Goal: Task Accomplishment & Management: Complete application form

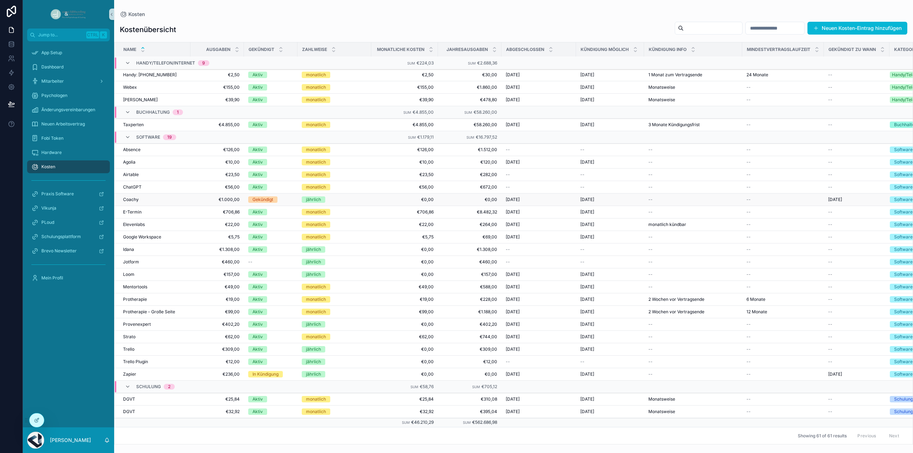
scroll to position [325, 0]
click at [849, 28] on button "Neuen Kosten-Eintrag hinzufügen" at bounding box center [858, 28] width 100 height 13
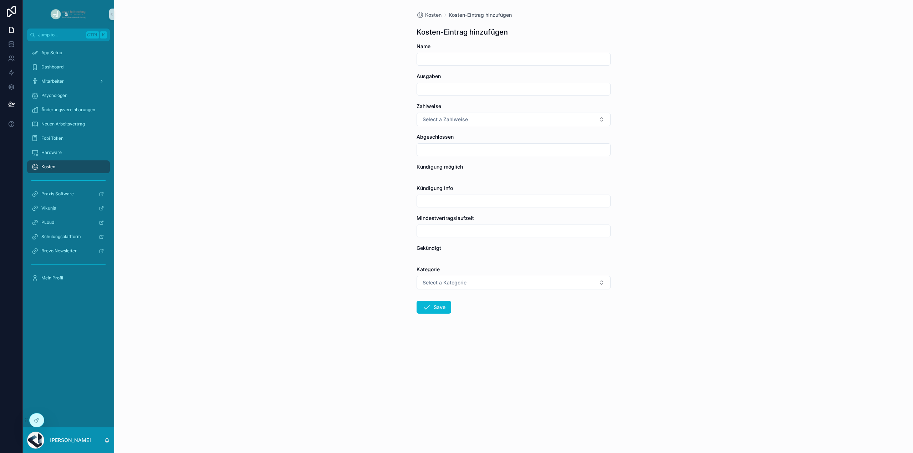
click at [455, 69] on form "Name Ausgaben Zahlweise Select a Zahlweise Abgeschlossen Kündigung möglich Künd…" at bounding box center [514, 201] width 194 height 317
click at [458, 62] on input "scrollable content" at bounding box center [513, 59] width 193 height 10
type input "*******"
click at [462, 87] on input "scrollable content" at bounding box center [513, 89] width 193 height 10
type input "*******"
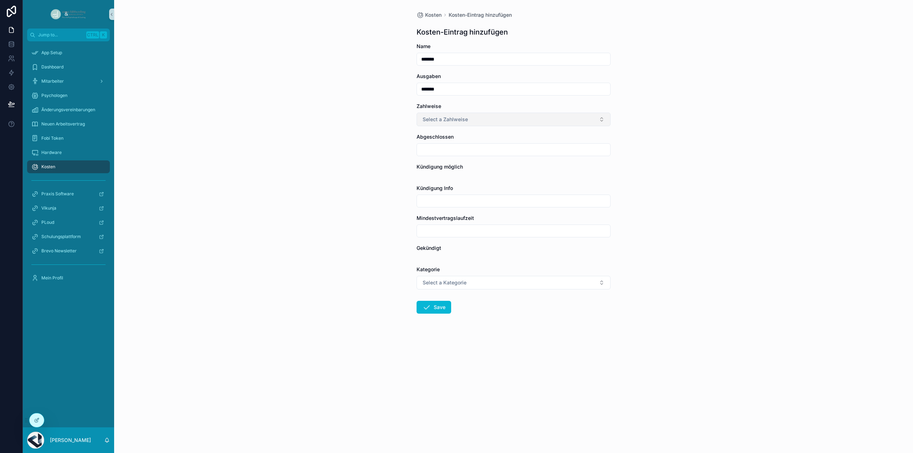
click at [460, 115] on button "Select a Zahlweise" at bounding box center [514, 120] width 194 height 14
click at [447, 149] on span "monatlich" at bounding box center [435, 147] width 29 height 6
click at [442, 149] on input "scrollable content" at bounding box center [513, 150] width 193 height 10
click at [480, 182] on html "Jump to... Ctrl K App Setup Dashboard Mitarbeiter Psychologen Änderungsvereinba…" at bounding box center [456, 226] width 913 height 453
click at [542, 210] on button "1" at bounding box center [539, 209] width 13 height 13
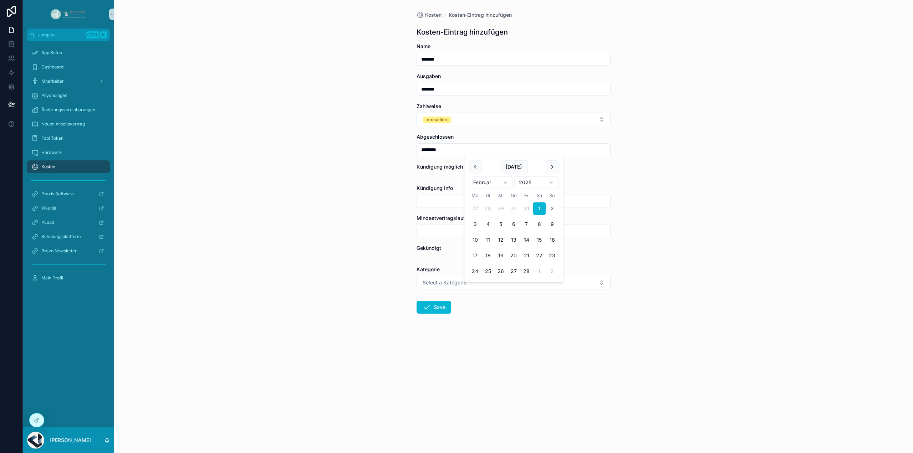
type input "********"
drag, startPoint x: 376, startPoint y: 180, endPoint x: 388, endPoint y: 180, distance: 12.1
click at [377, 180] on div "Kosten Kosten-Eintrag hinzufügen Kosten-Eintrag hinzufügen Name ******* Ausgabe…" at bounding box center [513, 226] width 799 height 453
click at [436, 232] on input "scrollable content" at bounding box center [513, 231] width 193 height 10
click at [445, 179] on form "Name ******* Ausgaben ******* Zahlweise monatlich Abgeschlossen ******** Kündig…" at bounding box center [514, 201] width 194 height 317
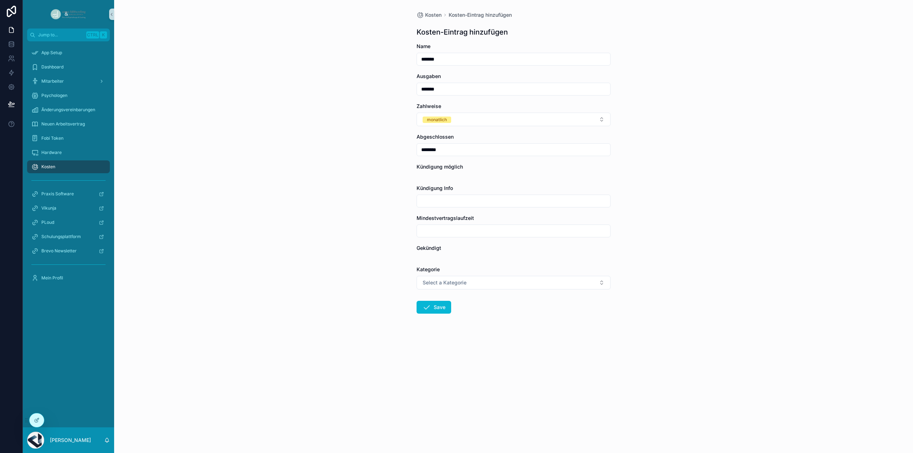
click at [447, 173] on div "scrollable content" at bounding box center [514, 175] width 194 height 4
click at [442, 229] on input "scrollable content" at bounding box center [513, 231] width 193 height 10
click at [437, 252] on div "Gekündigt" at bounding box center [514, 252] width 194 height 14
click at [437, 278] on button "Select a Kategorie" at bounding box center [514, 283] width 194 height 14
click at [442, 319] on div "Software" at bounding box center [435, 322] width 19 height 6
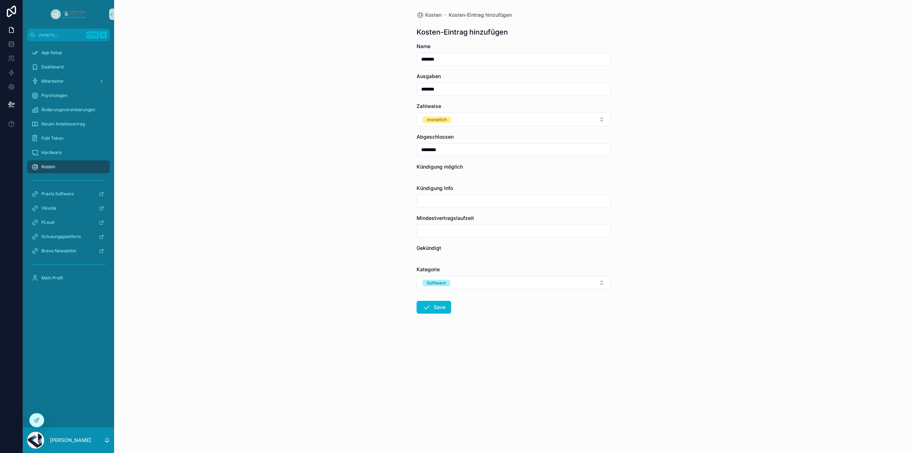
click at [392, 295] on div "Kosten Kosten-Eintrag hinzufügen Kosten-Eintrag hinzufügen Name ******* Ausgabe…" at bounding box center [513, 226] width 799 height 453
click at [437, 304] on button "Save" at bounding box center [434, 307] width 35 height 13
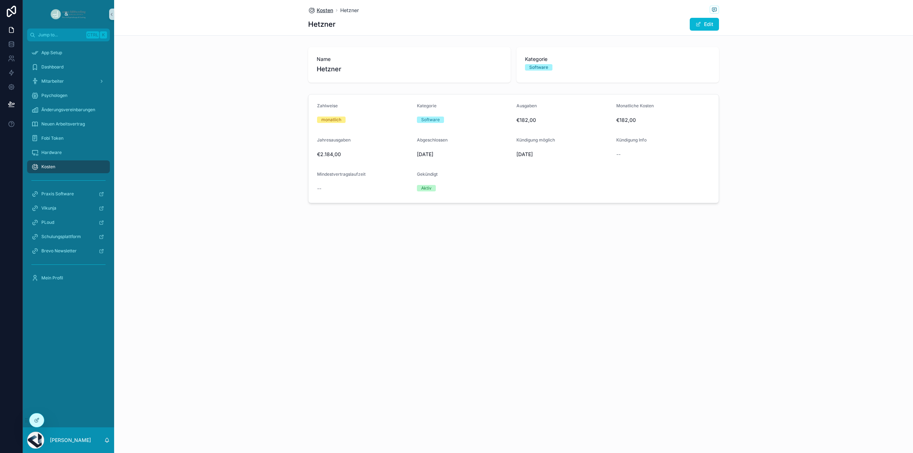
click at [325, 7] on span "Kosten" at bounding box center [325, 10] width 16 height 7
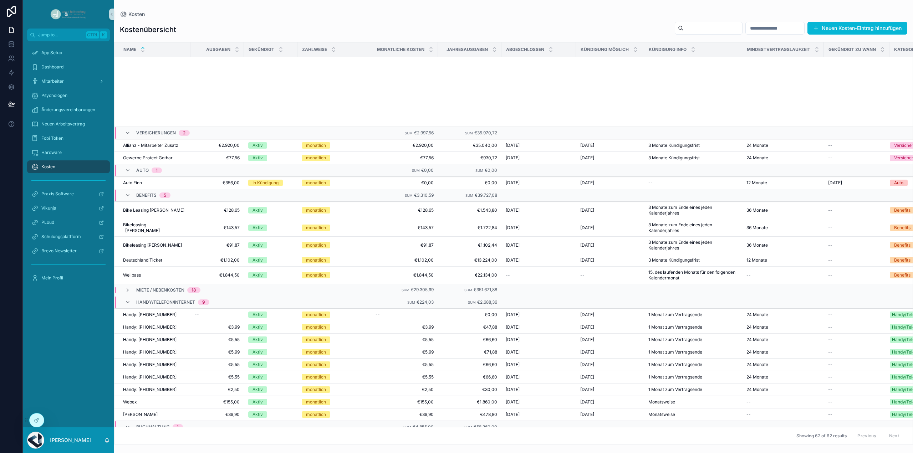
scroll to position [210, 0]
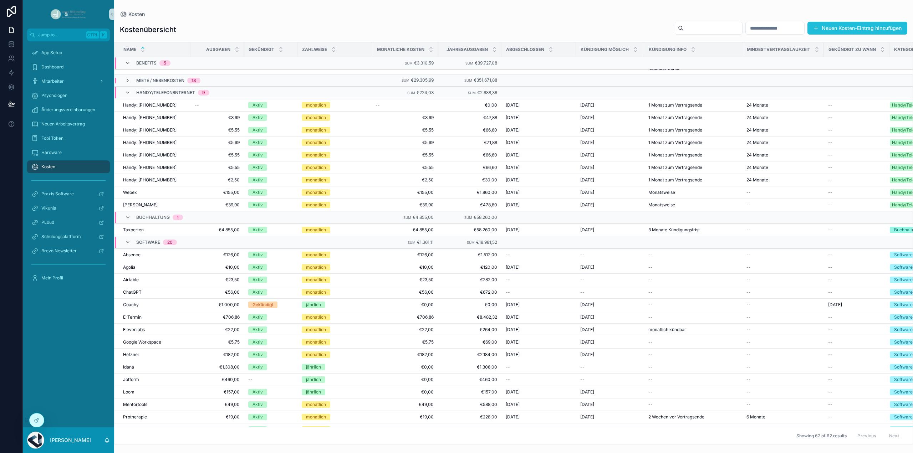
click at [870, 27] on button "Neuen Kosten-Eintrag hinzufügen" at bounding box center [858, 28] width 100 height 13
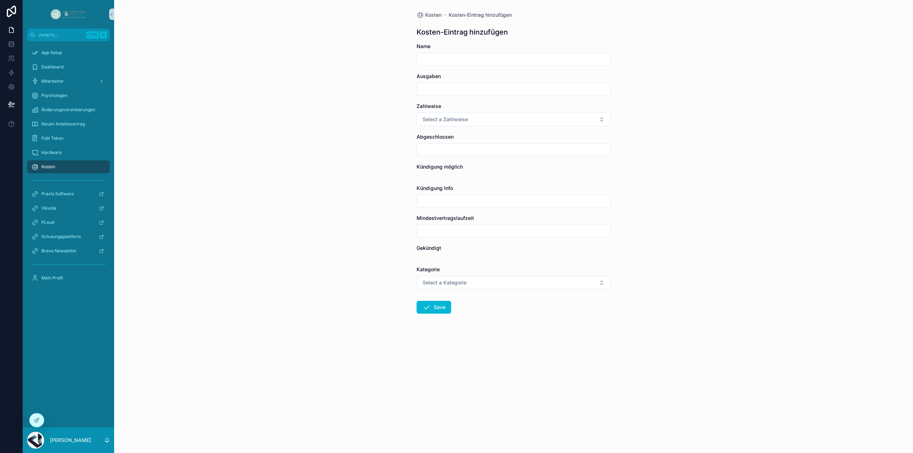
click at [445, 54] on input "scrollable content" at bounding box center [513, 59] width 193 height 10
type input "********"
type input "******"
click at [455, 118] on button "Select a Zahlweise" at bounding box center [514, 120] width 194 height 14
click at [444, 149] on div "monatlich" at bounding box center [436, 147] width 20 height 6
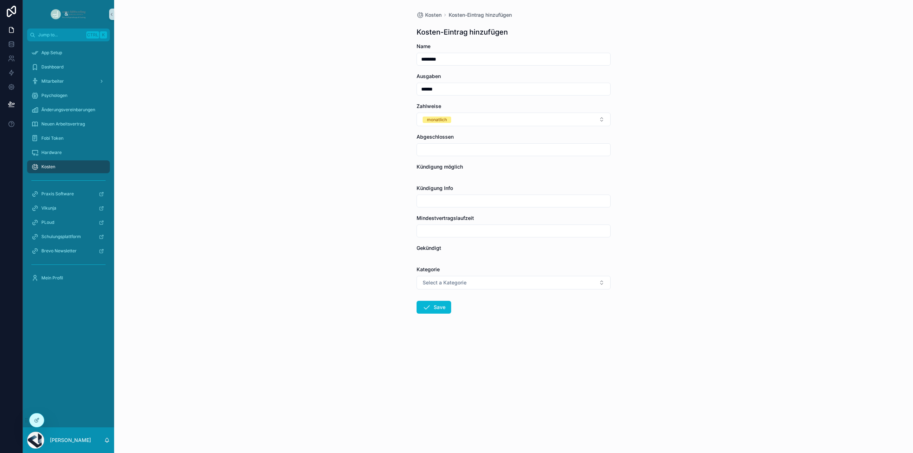
click at [440, 149] on input "scrollable content" at bounding box center [513, 150] width 193 height 10
click at [475, 168] on button "scrollable content" at bounding box center [475, 167] width 13 height 13
click at [526, 209] on button "1" at bounding box center [526, 209] width 13 height 13
type input "********"
click at [404, 213] on div "Kosten Kosten-Eintrag hinzufügen Kosten-Eintrag hinzufügen Name ******** Ausgab…" at bounding box center [513, 226] width 799 height 453
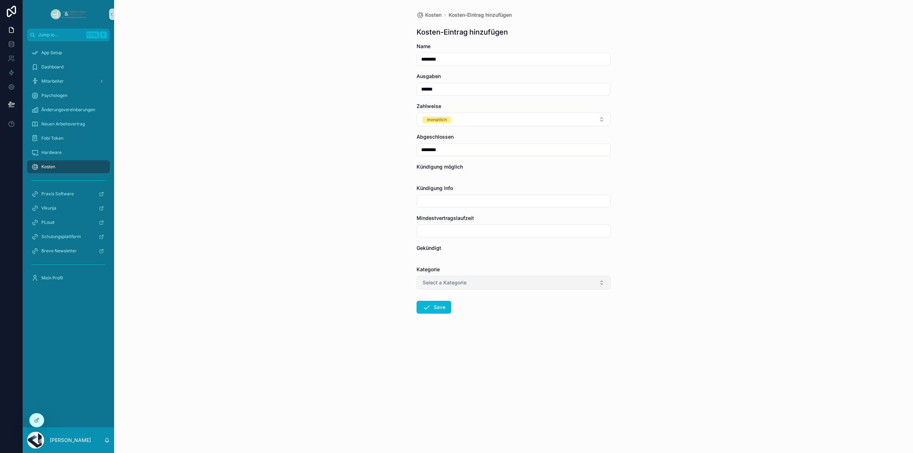
click at [443, 279] on button "Select a Kategorie" at bounding box center [514, 283] width 194 height 14
click at [442, 322] on div "Software" at bounding box center [435, 322] width 19 height 6
click at [433, 305] on button "Save" at bounding box center [434, 307] width 35 height 13
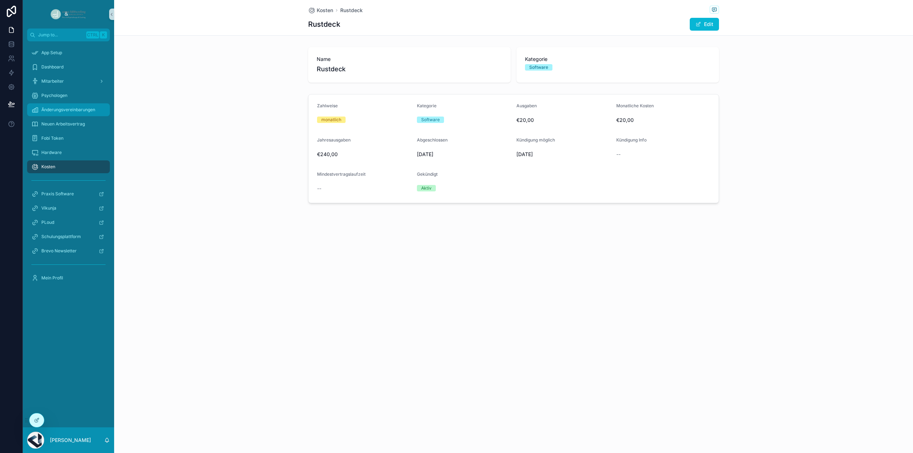
click at [91, 114] on div "Änderungsvereinbarungen" at bounding box center [68, 109] width 74 height 11
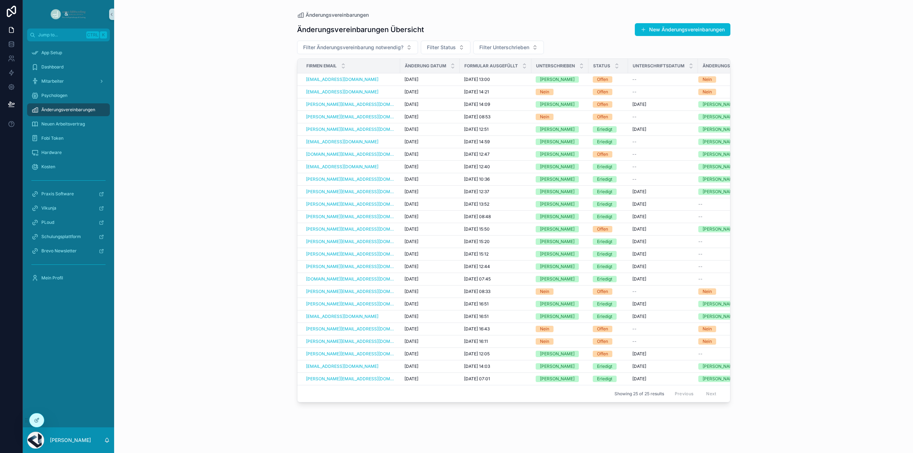
scroll to position [0, 16]
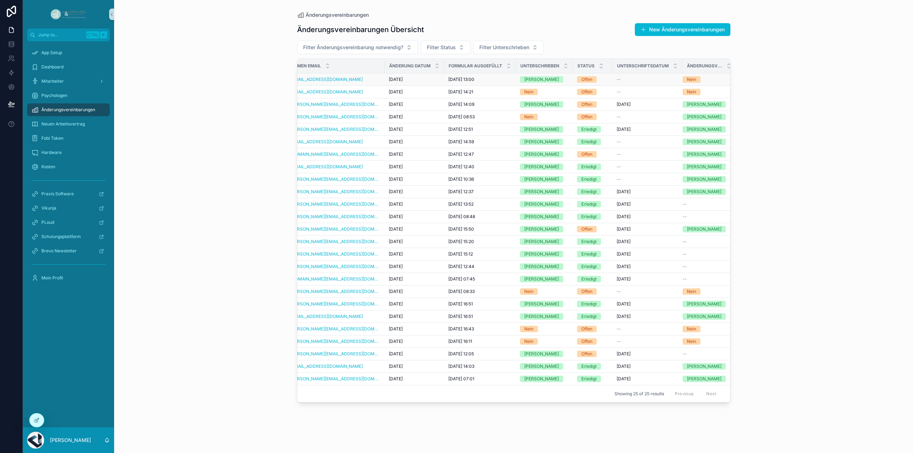
click at [420, 80] on div "[DATE] [DATE]" at bounding box center [414, 80] width 51 height 6
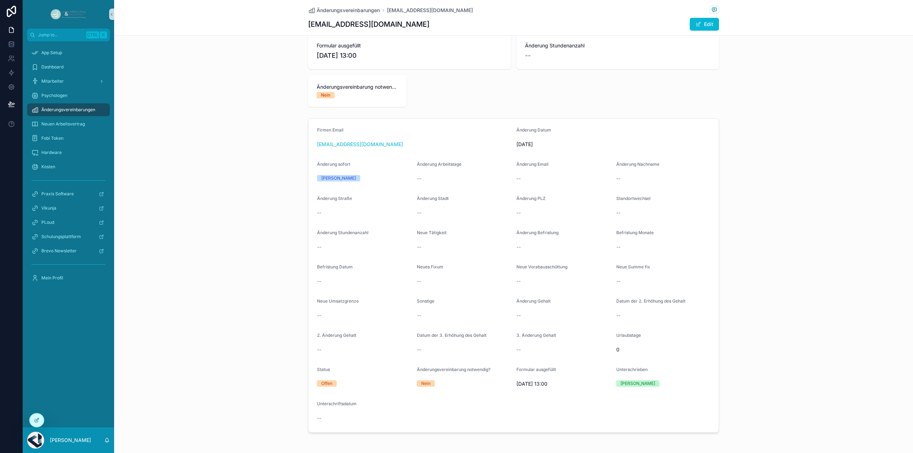
scroll to position [72, 0]
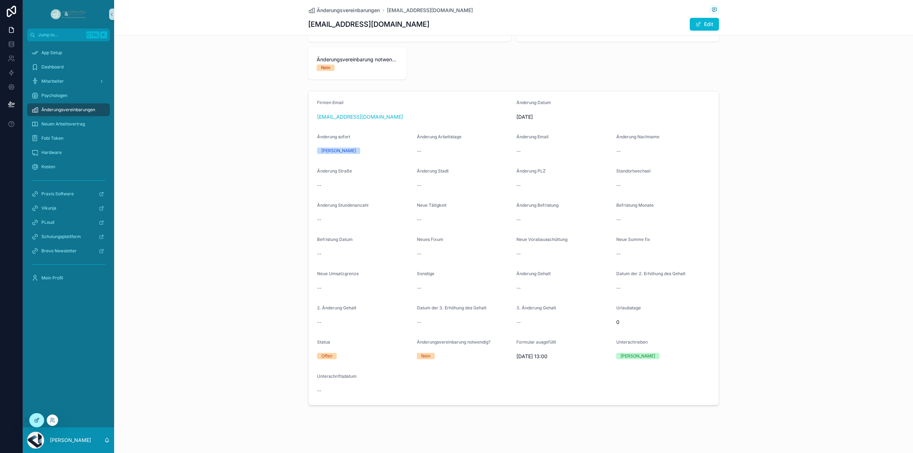
click at [36, 417] on div at bounding box center [37, 421] width 14 height 14
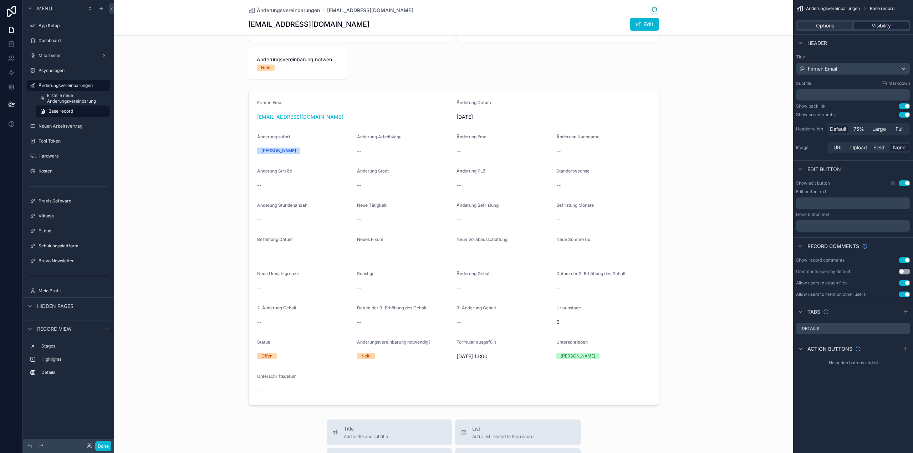
click at [881, 25] on span "Visibility" at bounding box center [881, 25] width 19 height 7
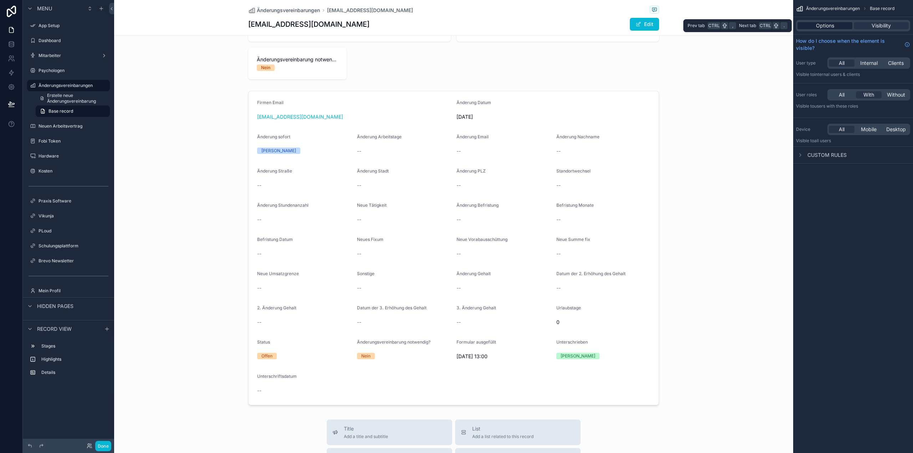
click at [839, 27] on div "Options" at bounding box center [825, 25] width 55 height 7
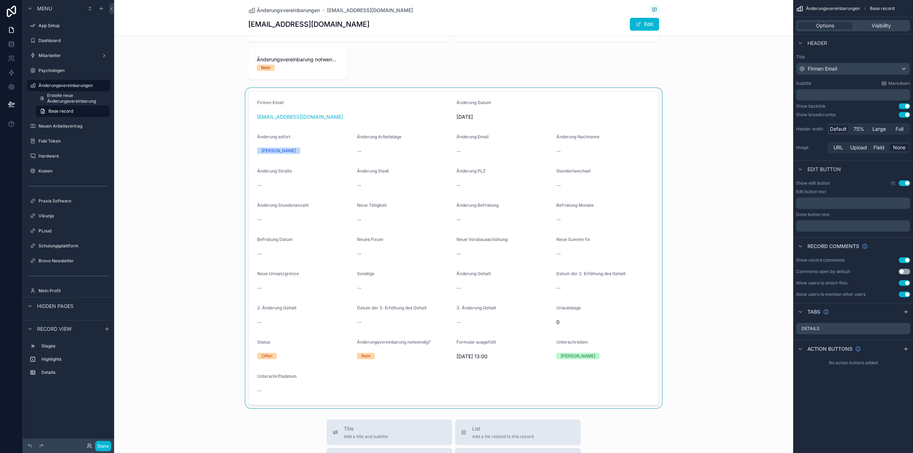
click at [643, 167] on div "scrollable content" at bounding box center [453, 248] width 679 height 320
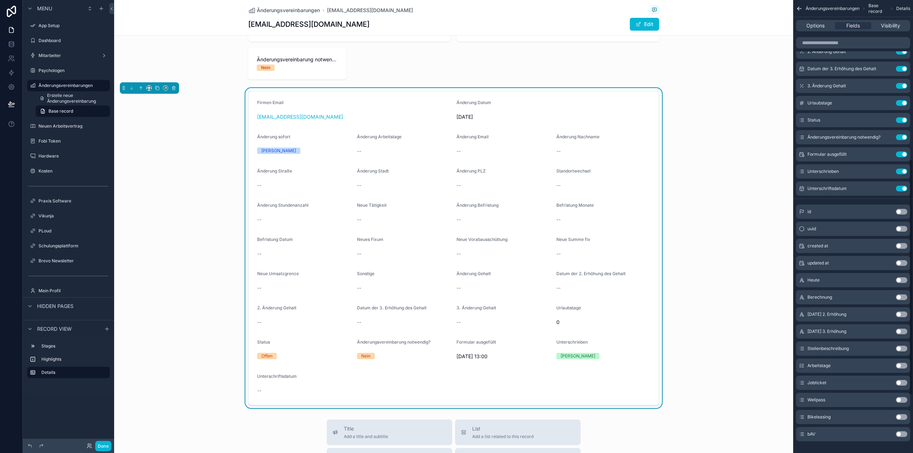
scroll to position [418, 0]
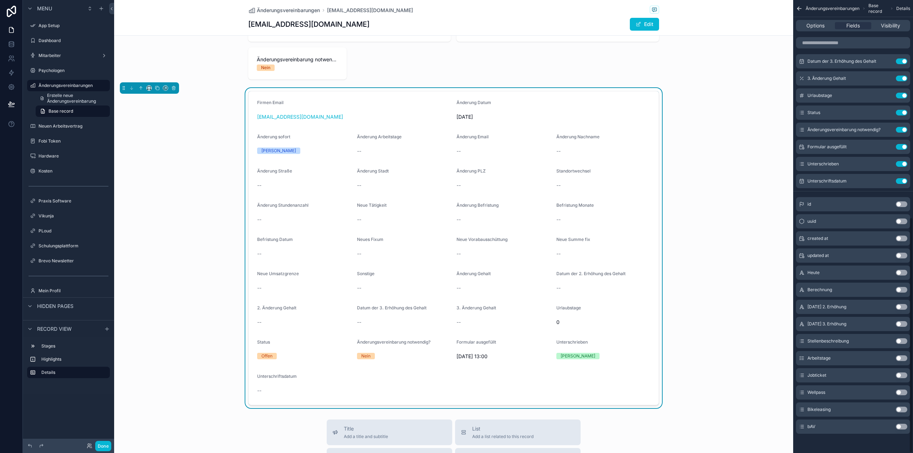
click at [906, 377] on div "Use setting" at bounding box center [901, 376] width 11 height 6
click at [903, 358] on button "Use setting" at bounding box center [901, 359] width 11 height 6
click at [906, 374] on button "Use setting" at bounding box center [901, 376] width 11 height 6
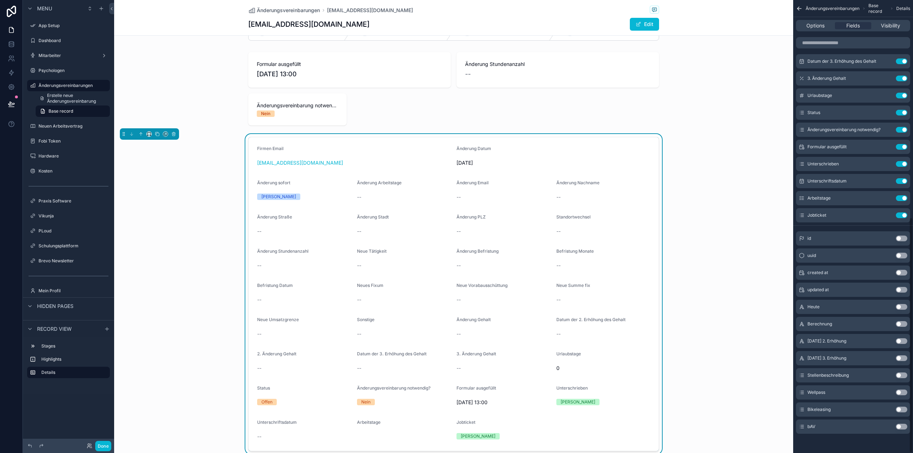
scroll to position [72, 0]
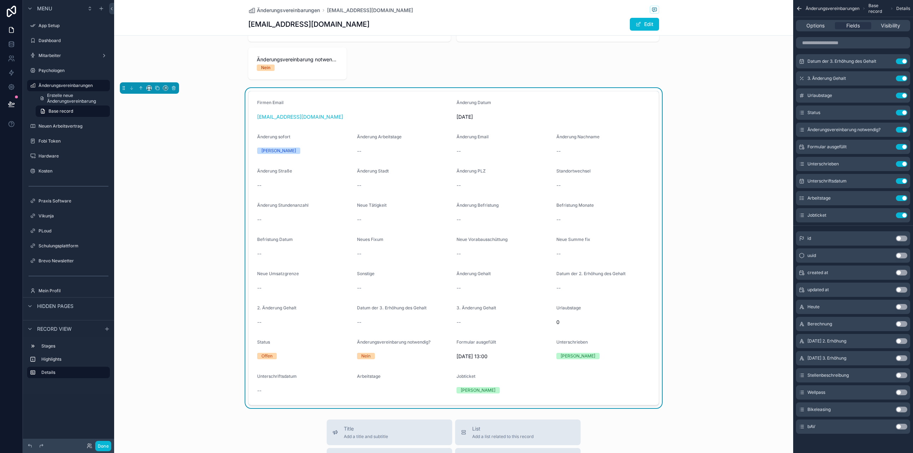
click at [906, 389] on div "Wellpass Use setting" at bounding box center [853, 393] width 114 height 14
click at [901, 376] on button "Use setting" at bounding box center [901, 376] width 11 height 6
click at [903, 390] on button "Use setting" at bounding box center [901, 393] width 11 height 6
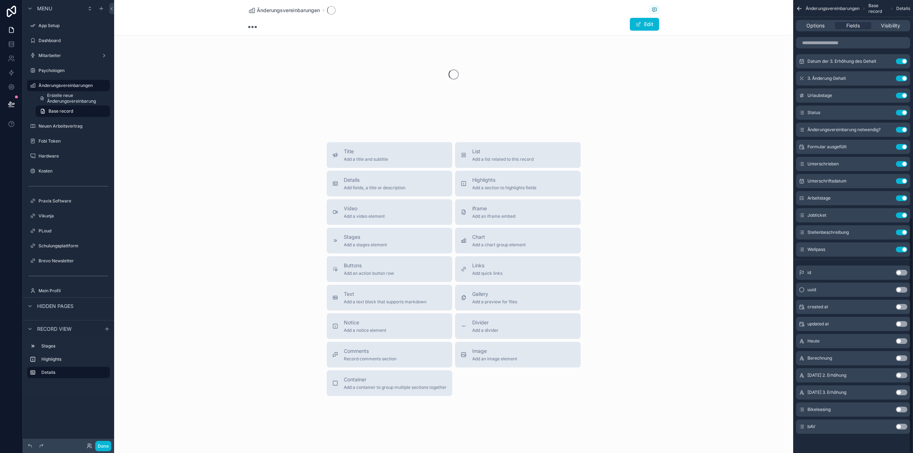
click at [902, 405] on div "Bikeleasing Use setting" at bounding box center [853, 410] width 114 height 14
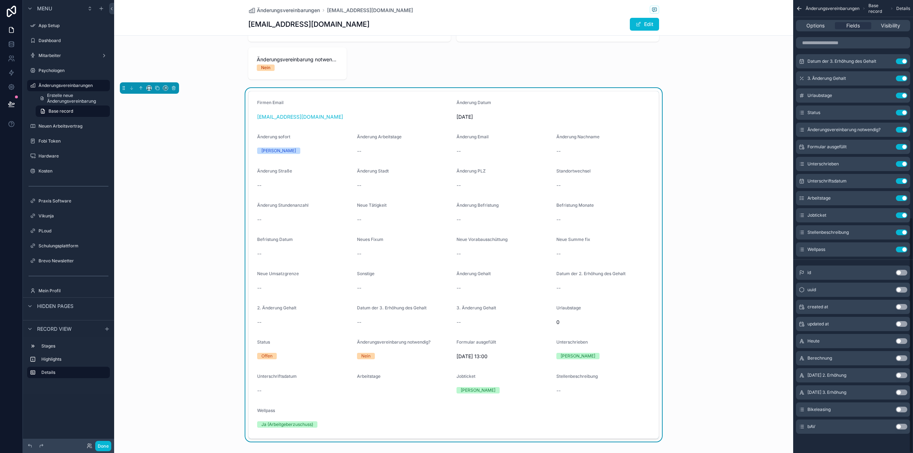
click at [905, 413] on div "Bikeleasing Use setting" at bounding box center [853, 410] width 114 height 14
click at [903, 412] on div "Bikeleasing Use setting" at bounding box center [853, 410] width 114 height 14
click at [903, 407] on button "Use setting" at bounding box center [901, 410] width 11 height 6
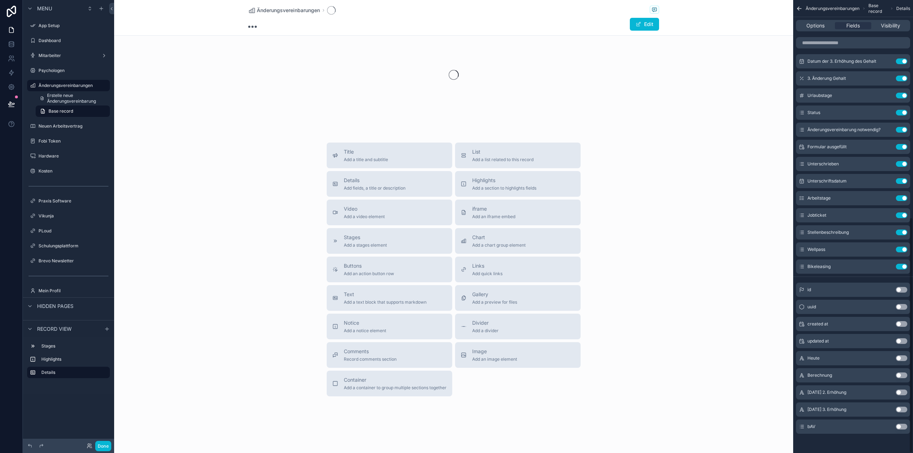
click at [903, 425] on button "Use setting" at bounding box center [901, 427] width 11 height 6
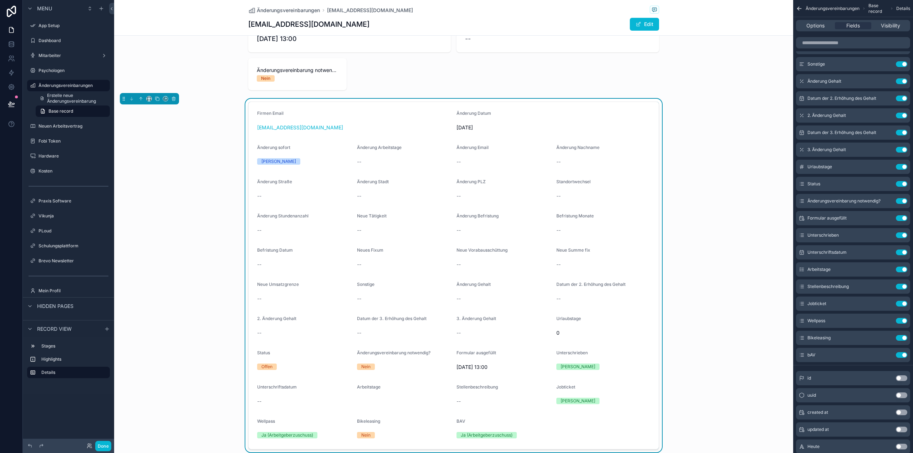
scroll to position [0, 0]
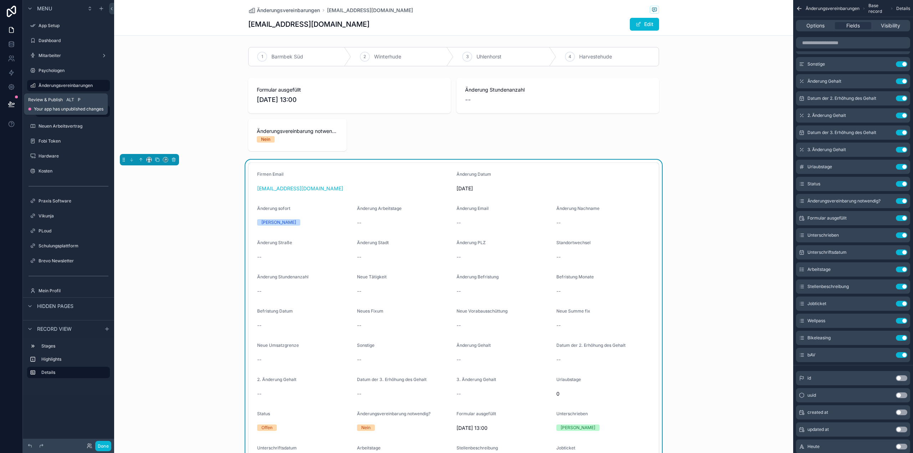
click at [11, 105] on icon at bounding box center [11, 104] width 7 height 7
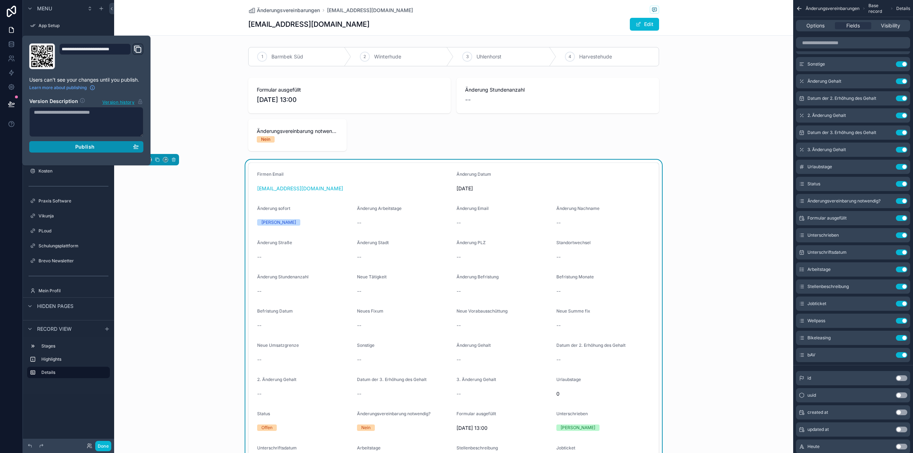
click at [66, 144] on div "Publish" at bounding box center [86, 147] width 105 height 6
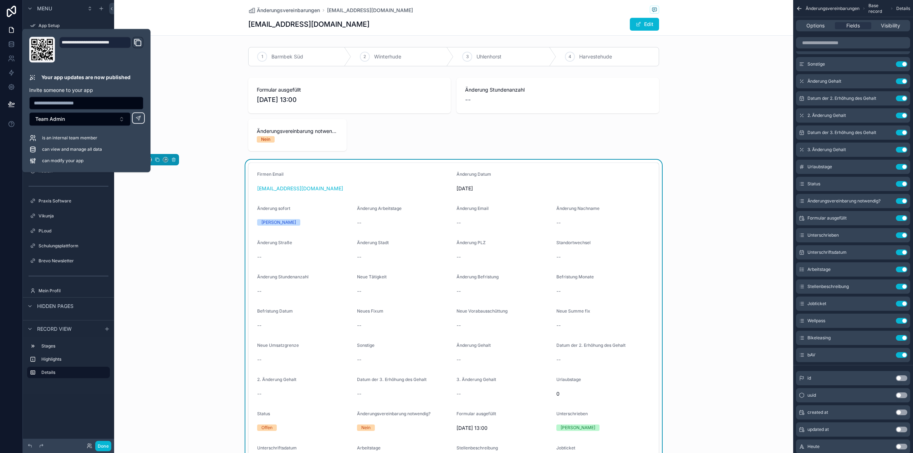
click at [185, 73] on div "1 Barmbek Süd 2 Winterhude 3 Uhlenhorst 4 Harvestehude Formular ausgefüllt [DAT…" at bounding box center [453, 278] width 679 height 469
